Goal: Check status

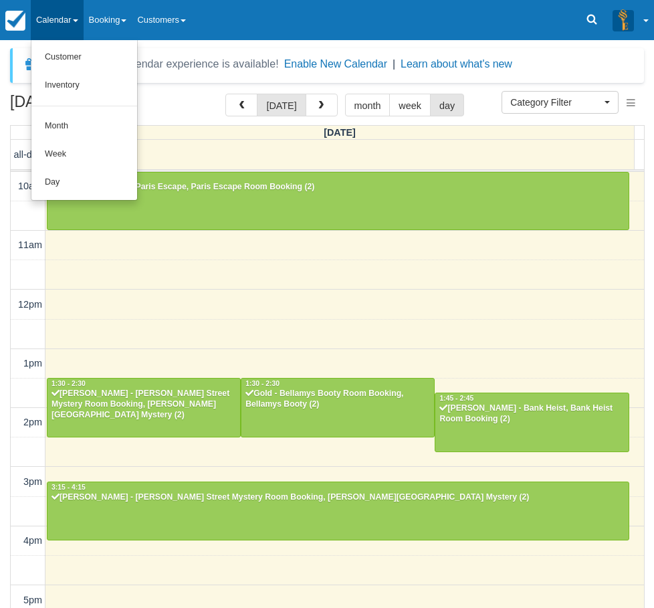
select select
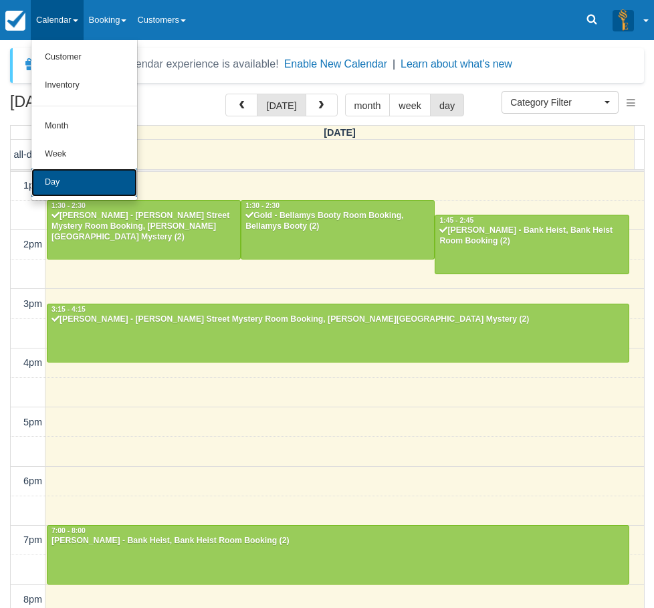
click at [66, 189] on link "Day" at bounding box center [84, 183] width 106 height 28
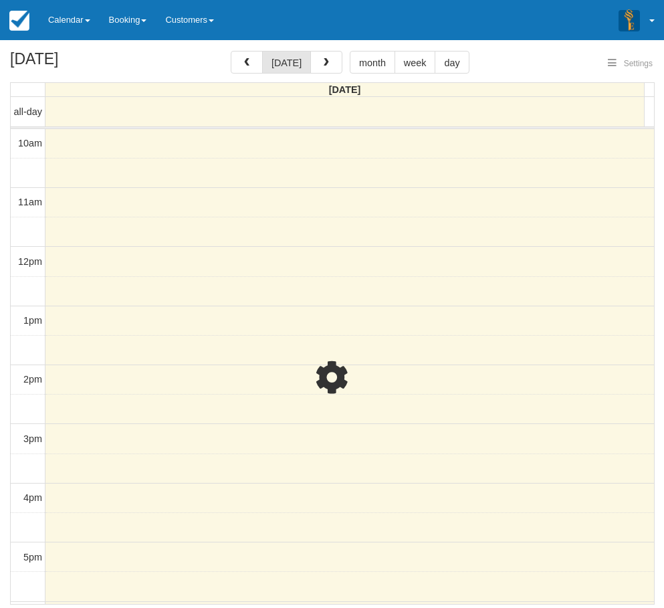
select select
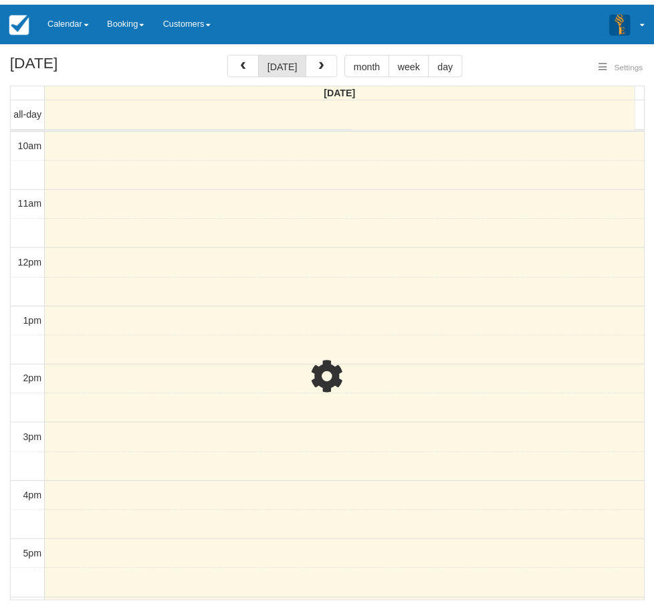
scroll to position [60, 0]
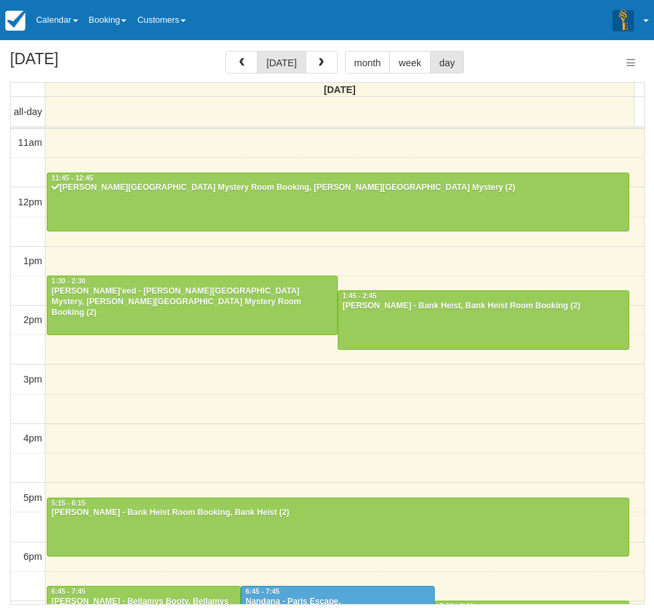
select select
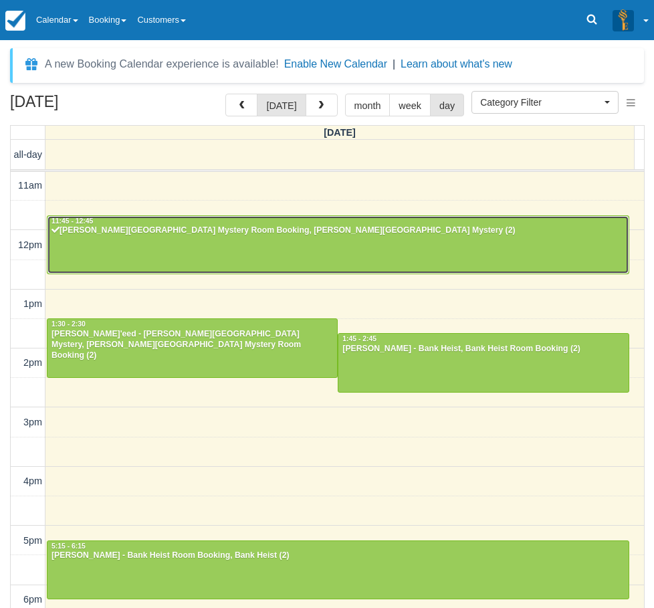
click at [124, 252] on div at bounding box center [337, 245] width 581 height 58
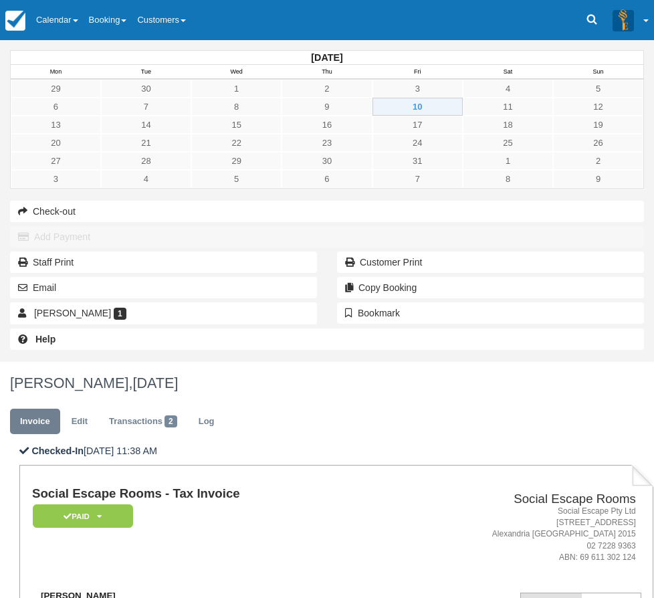
drag, startPoint x: 281, startPoint y: 276, endPoint x: 207, endPoint y: 271, distance: 73.7
click at [207, 591] on div "[PERSON_NAME] [EMAIL_ADDRESS][DOMAIN_NAME] 0448 305 914" at bounding box center [206, 606] width 349 height 30
copy strong "[PERSON_NAME]"
click at [34, 362] on div "October 2025 Mon Tue Wed Thu Fri Sat Sun 29 30 1 2 3 4 5 6 7 8 9 10 11 12 13 14…" at bounding box center [327, 201] width 654 height 322
click at [68, 16] on link "Calendar" at bounding box center [57, 20] width 53 height 40
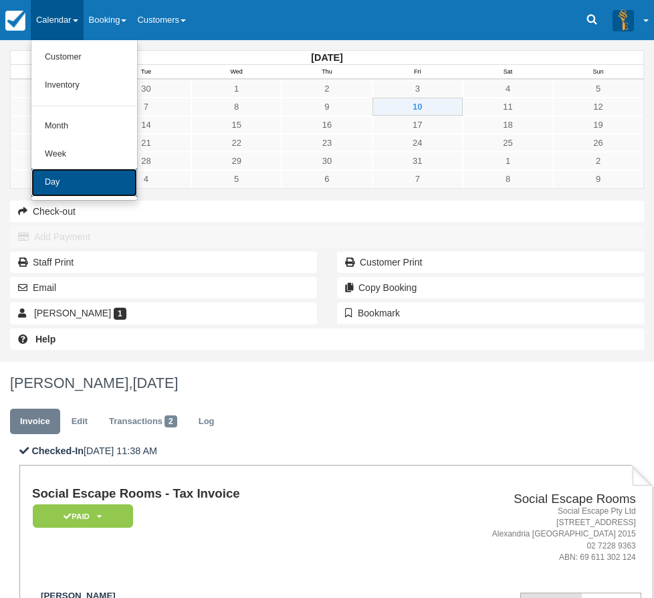
click at [80, 183] on link "Day" at bounding box center [84, 183] width 106 height 28
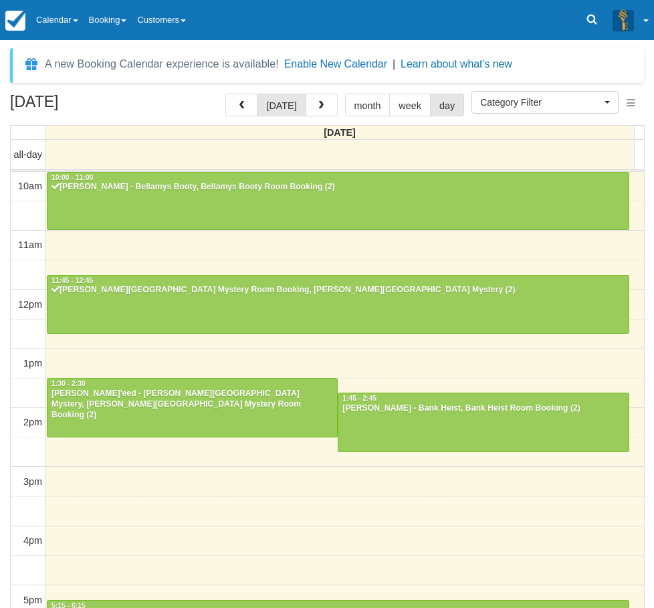
select select
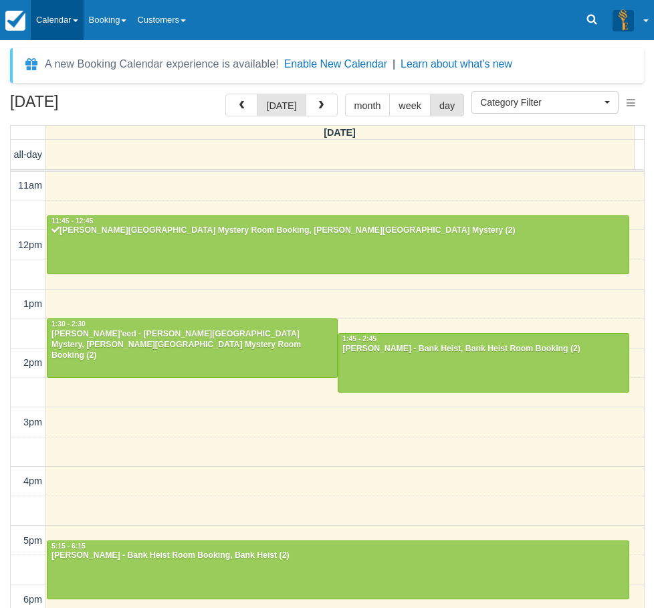
click at [74, 23] on link "Calendar" at bounding box center [57, 20] width 53 height 40
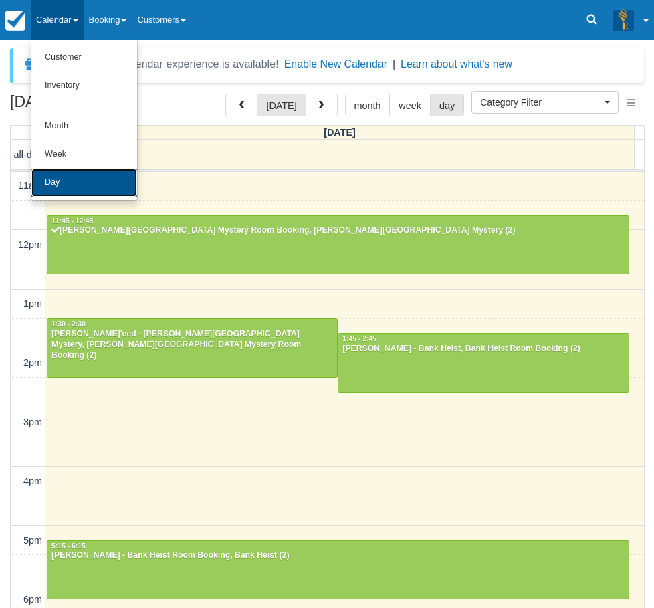
click at [70, 181] on link "Day" at bounding box center [84, 183] width 106 height 28
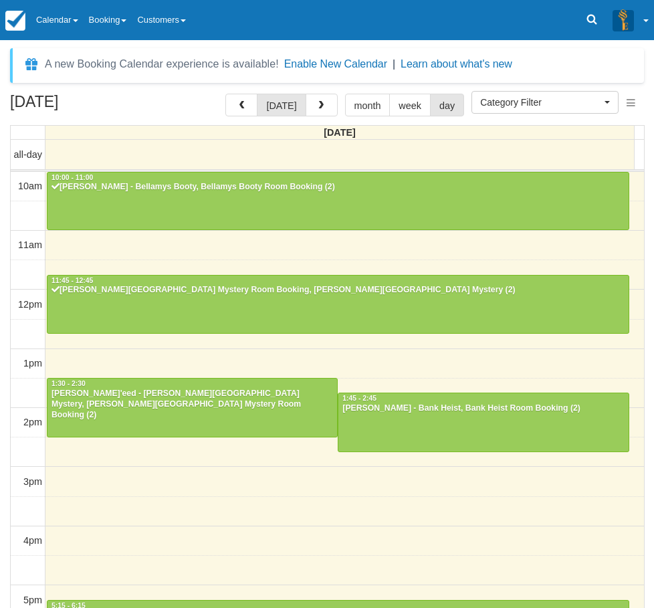
select select
click at [159, 466] on div "10am 11am 12pm 1pm 2pm 3pm 4pm 5pm 6pm 7pm 8pm 9pm 10pm 10:00 - 11:00 [PERSON_N…" at bounding box center [328, 541] width 634 height 739
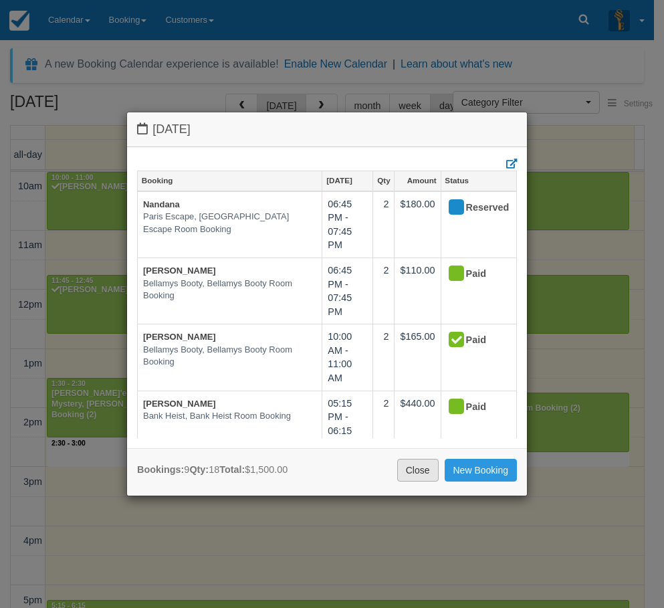
click at [419, 468] on link "Close" at bounding box center [417, 470] width 41 height 23
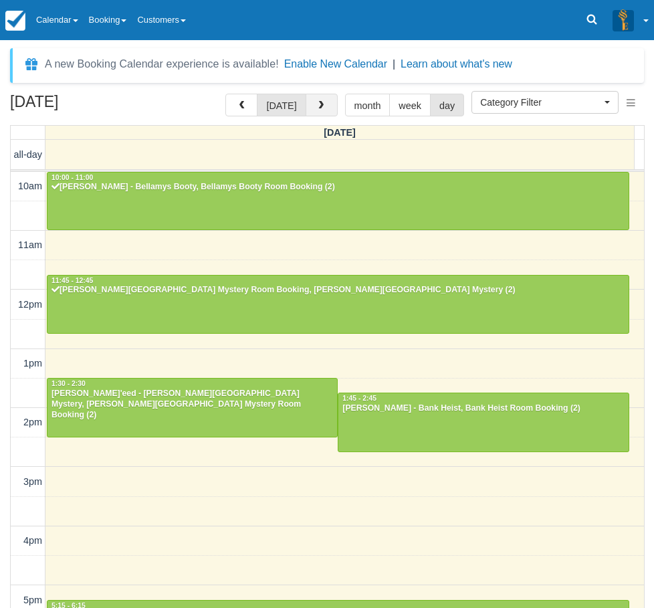
click at [312, 108] on button "button" at bounding box center [322, 105] width 32 height 23
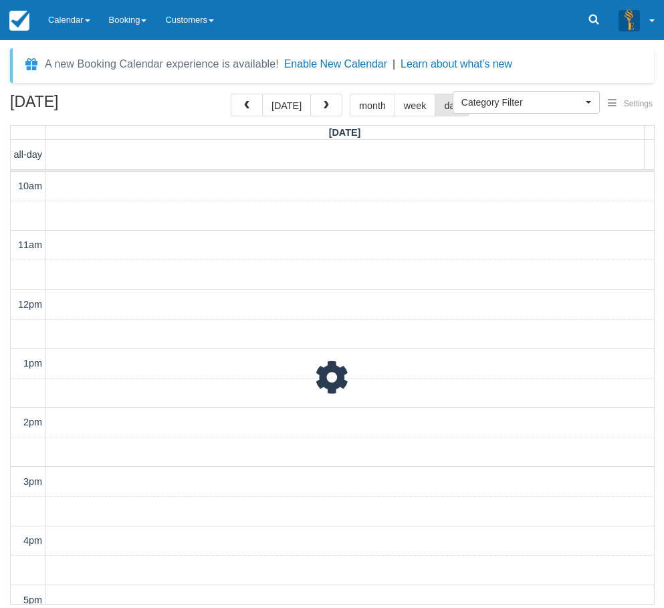
scroll to position [60, 0]
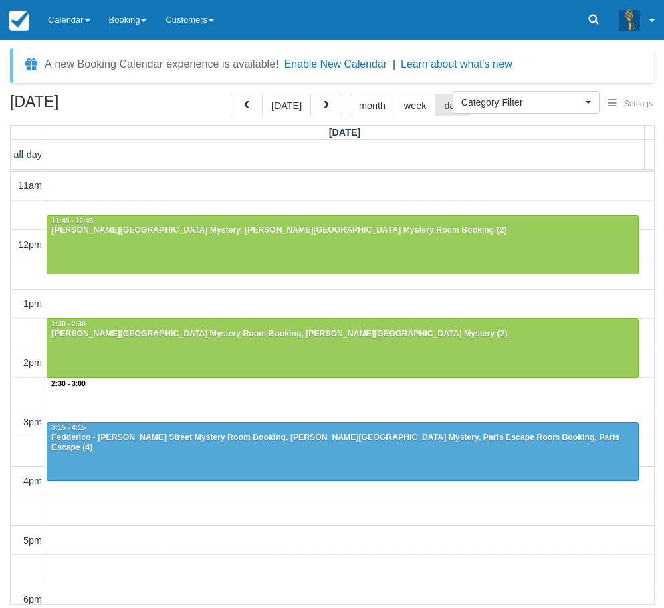
click at [242, 395] on div "10am 11am 12pm 1pm 2pm 3pm 4pm 5pm 6pm 7pm 8pm 9pm 10pm 2:30 - 3:00 10:00 - 11:…" at bounding box center [333, 481] width 644 height 739
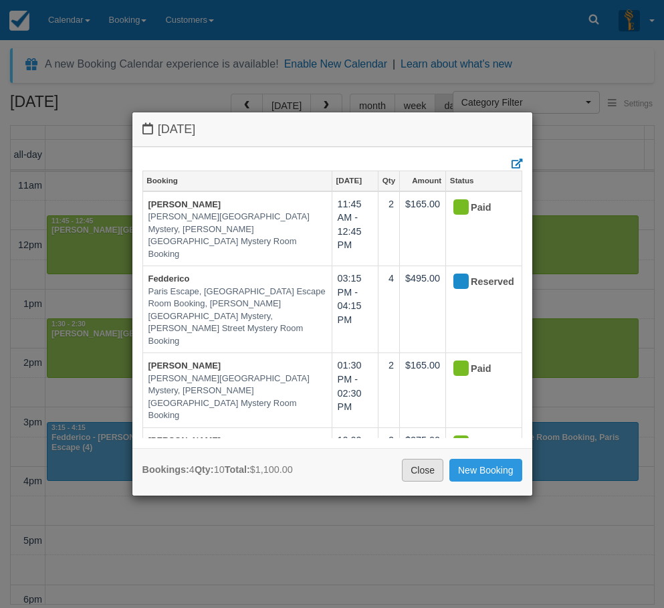
click at [426, 470] on link "Close" at bounding box center [422, 470] width 41 height 23
